Goal: Register for event/course

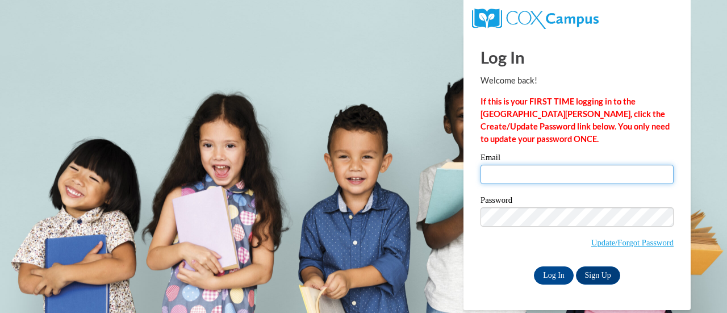
click at [500, 169] on input "Email" at bounding box center [577, 174] width 193 height 19
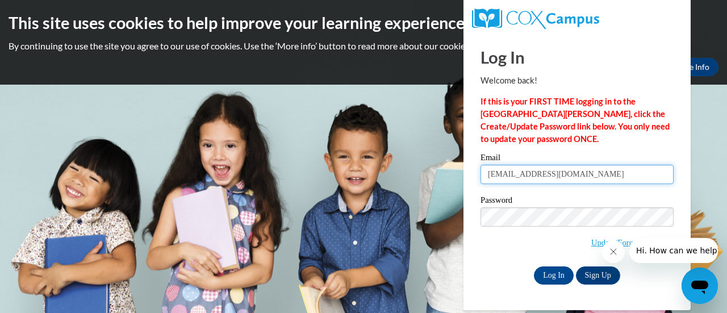
type input "[EMAIL_ADDRESS][DOMAIN_NAME]"
click at [493, 227] on span "Update/Forgot Password" at bounding box center [577, 230] width 193 height 47
click at [492, 206] on label "Password" at bounding box center [577, 201] width 193 height 11
click at [606, 250] on button "Close message from company" at bounding box center [613, 251] width 23 height 23
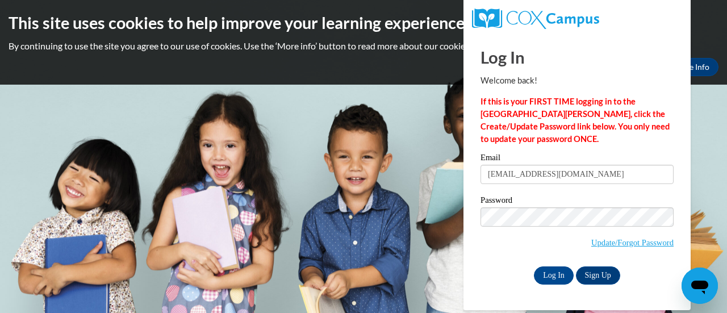
click at [534, 266] on input "Log In" at bounding box center [554, 275] width 40 height 18
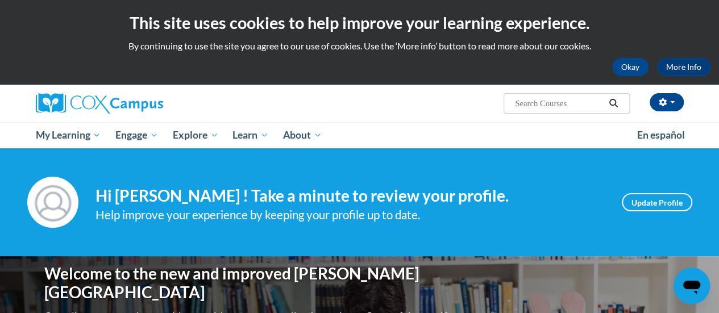
scroll to position [6, 0]
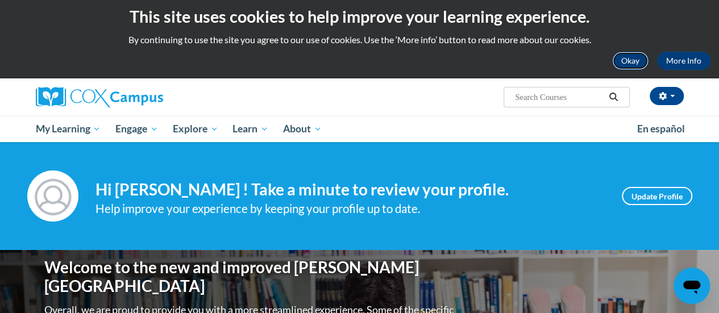
click at [628, 56] on button "Okay" at bounding box center [630, 61] width 36 height 18
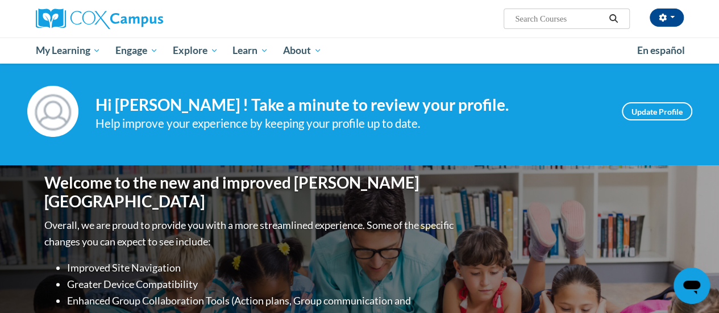
scroll to position [0, 0]
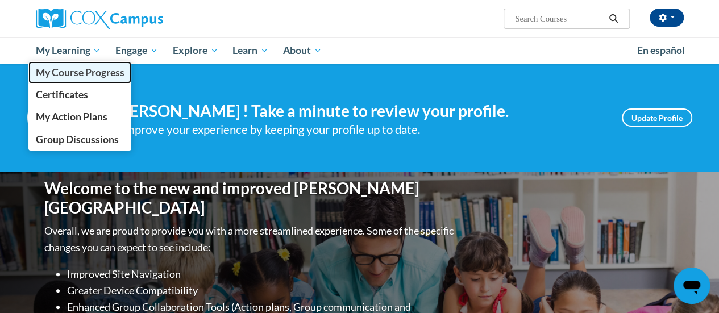
click at [81, 76] on span "My Course Progress" at bounding box center [79, 72] width 89 height 12
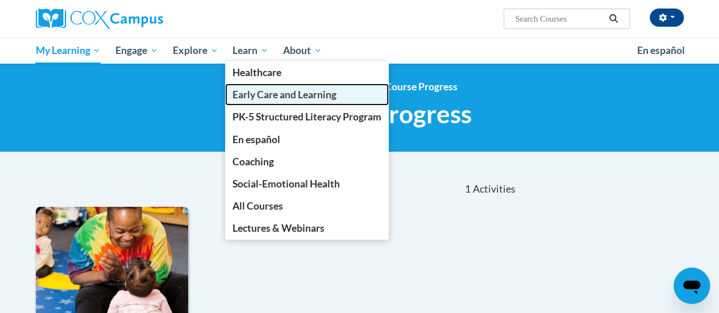
click at [260, 97] on span "Early Care and Learning" at bounding box center [284, 95] width 104 height 12
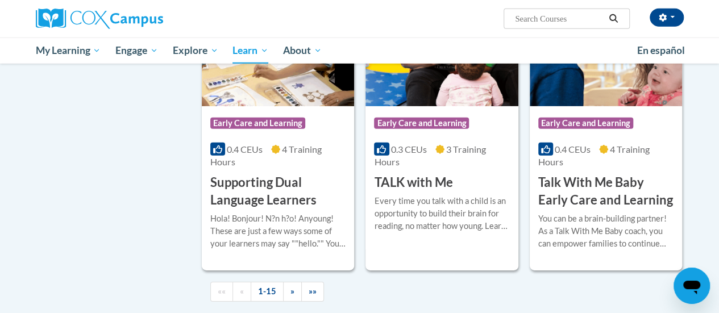
scroll to position [1695, 0]
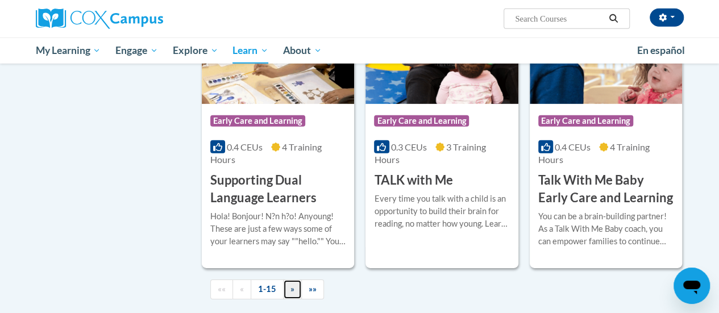
click at [292, 285] on span "»" at bounding box center [292, 289] width 4 height 10
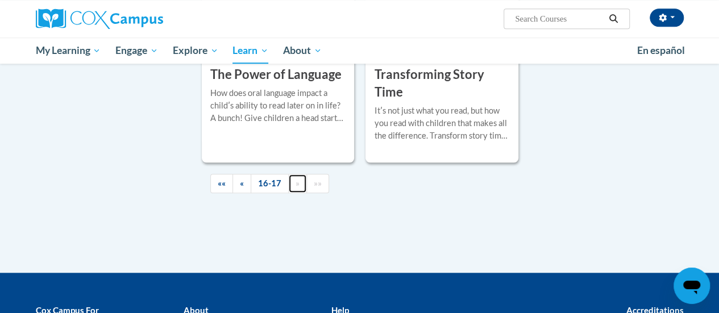
scroll to position [466, 0]
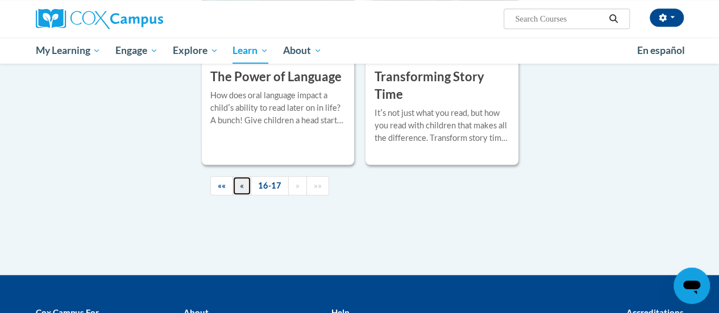
click at [241, 185] on span "«" at bounding box center [242, 186] width 4 height 10
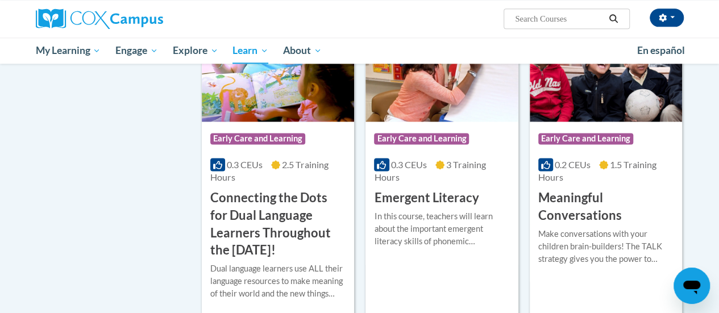
scroll to position [693, 0]
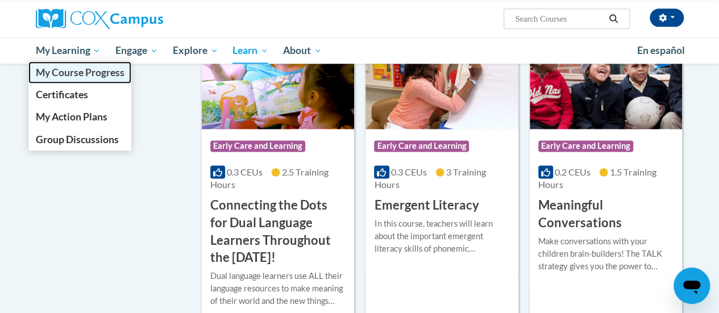
click at [65, 71] on span "My Course Progress" at bounding box center [79, 72] width 89 height 12
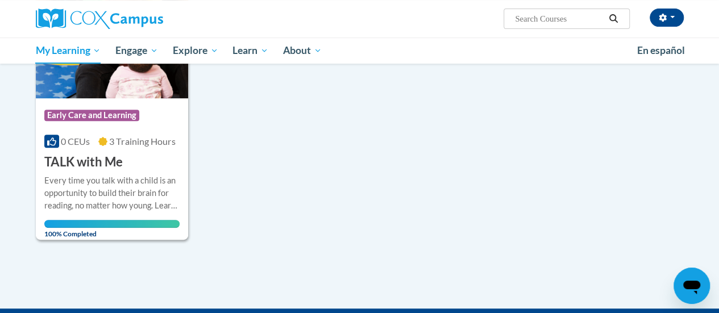
scroll to position [225, 0]
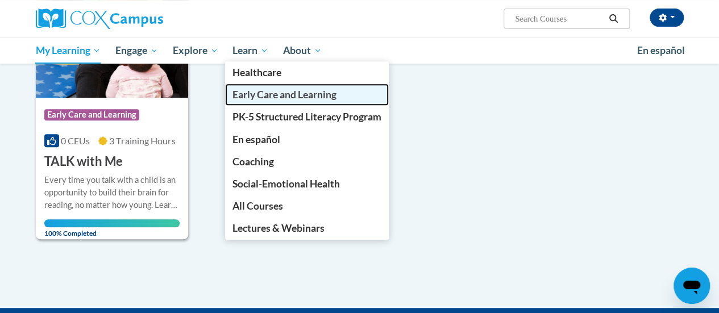
click at [252, 98] on span "Early Care and Learning" at bounding box center [284, 95] width 104 height 12
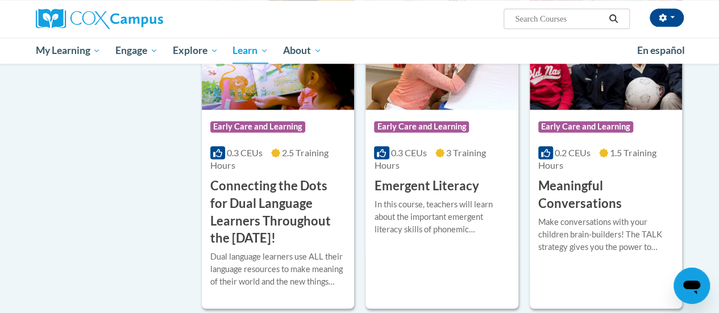
scroll to position [684, 0]
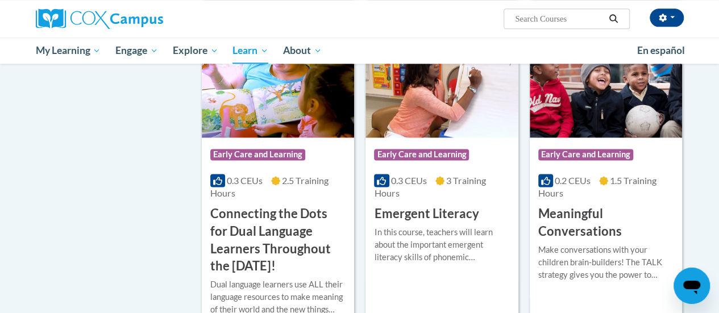
click at [444, 213] on h3 "Emergent Literacy" at bounding box center [426, 214] width 105 height 18
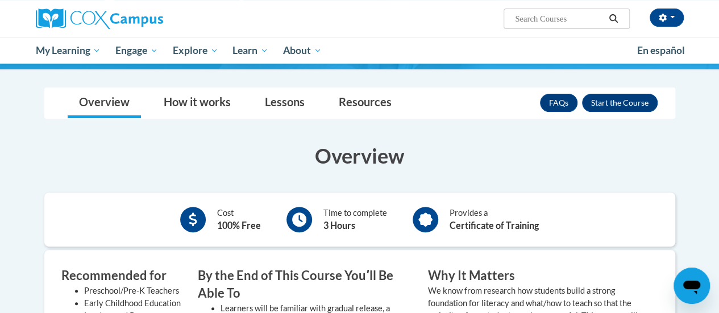
scroll to position [143, 0]
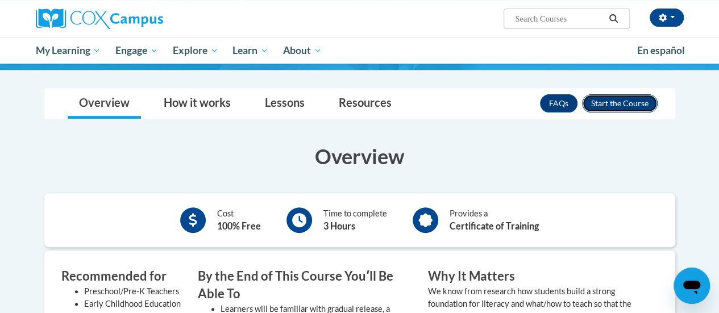
click at [603, 101] on button "Enroll" at bounding box center [620, 103] width 76 height 18
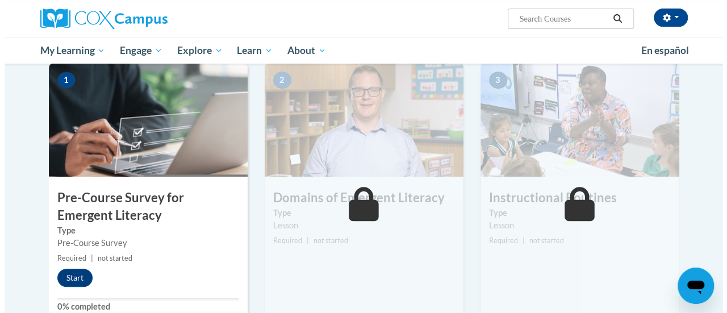
scroll to position [234, 0]
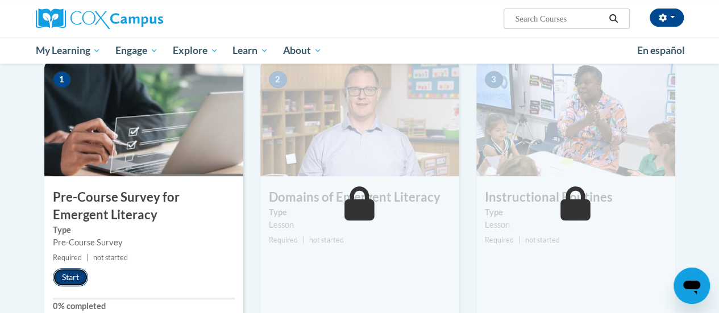
click at [66, 278] on button "Start" at bounding box center [70, 277] width 35 height 18
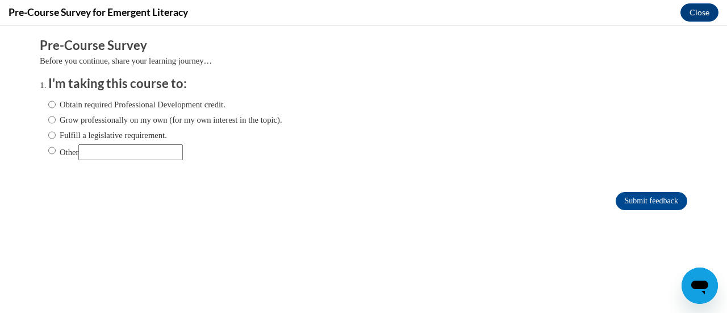
scroll to position [0, 0]
click at [48, 107] on input "Obtain required Professional Development credit." at bounding box center [51, 104] width 7 height 13
radio input "true"
click at [667, 201] on input "Submit feedback" at bounding box center [652, 201] width 72 height 18
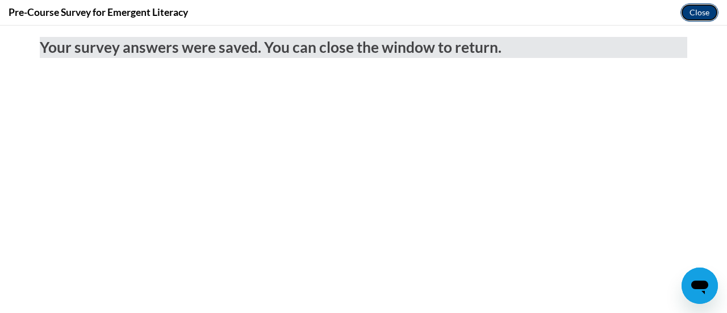
click at [701, 11] on button "Close" at bounding box center [700, 12] width 38 height 18
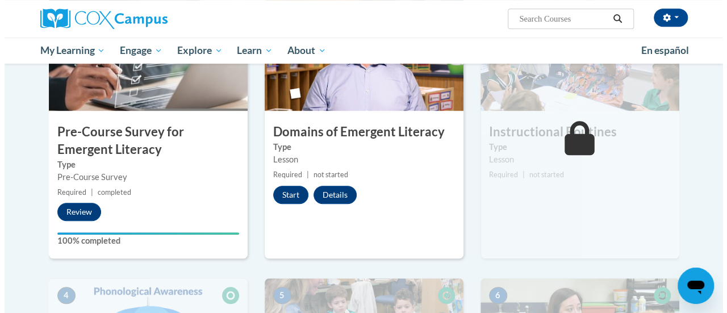
scroll to position [302, 0]
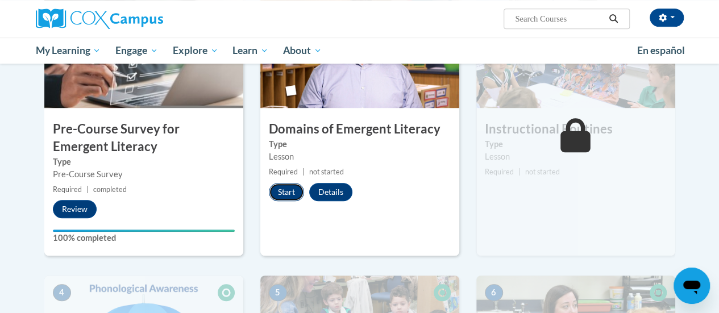
click at [287, 189] on button "Start" at bounding box center [286, 192] width 35 height 18
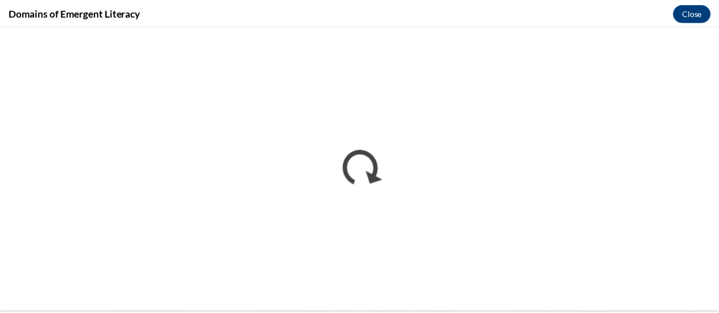
scroll to position [0, 0]
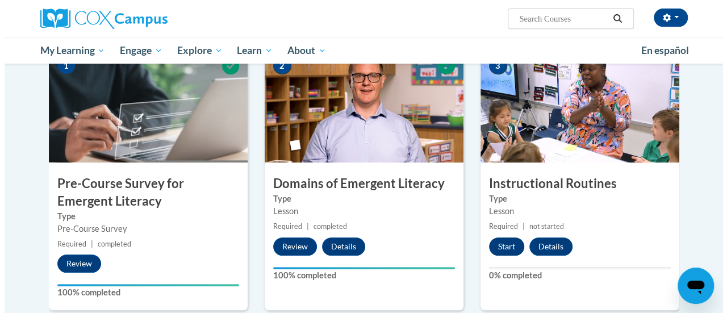
scroll to position [249, 0]
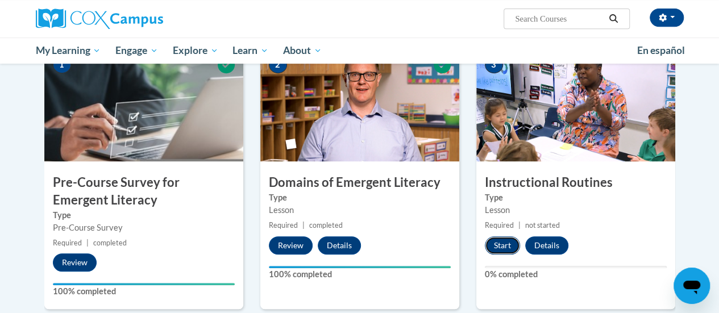
click at [497, 247] on button "Start" at bounding box center [502, 245] width 35 height 18
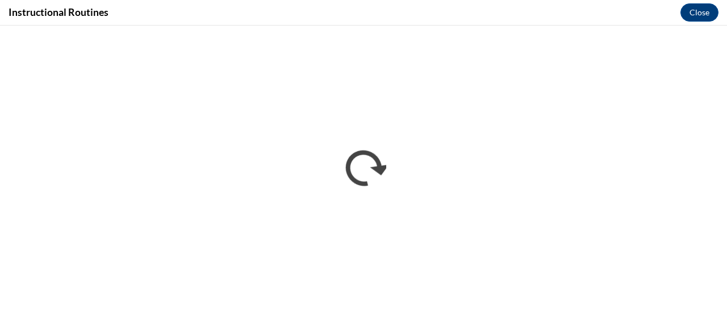
scroll to position [0, 0]
